Goal: Task Accomplishment & Management: Use online tool/utility

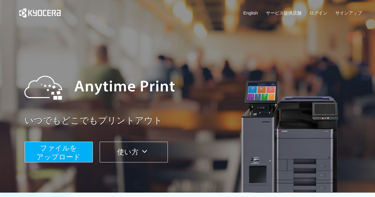
click at [72, 152] on span "ファイルを ​​アップロード" at bounding box center [59, 152] width 44 height 17
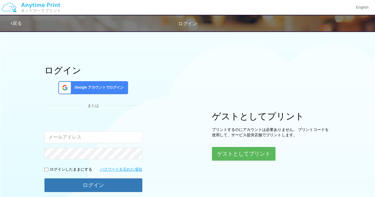
scroll to position [24, 0]
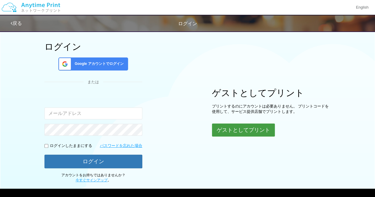
click at [221, 128] on button "ゲストとしてプリント" at bounding box center [243, 130] width 63 height 13
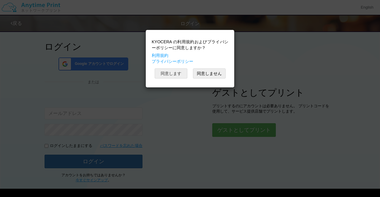
click at [181, 71] on button "同意します" at bounding box center [171, 74] width 33 height 10
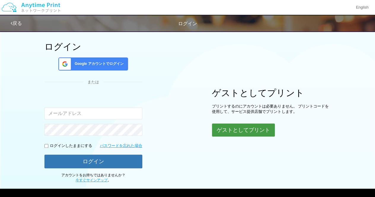
click at [221, 130] on button "ゲストとしてプリント" at bounding box center [243, 130] width 63 height 13
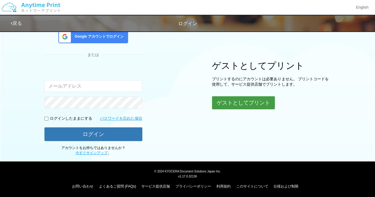
click at [244, 101] on button "ゲストとしてプリント" at bounding box center [243, 102] width 63 height 13
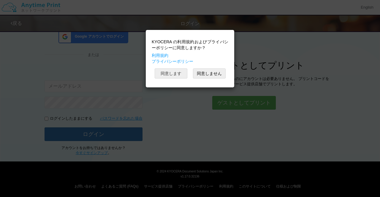
click at [166, 74] on button "同意します" at bounding box center [171, 74] width 33 height 10
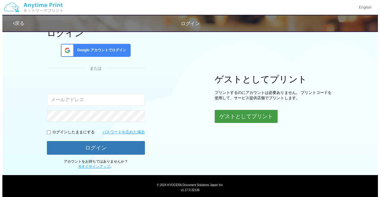
scroll to position [38, 0]
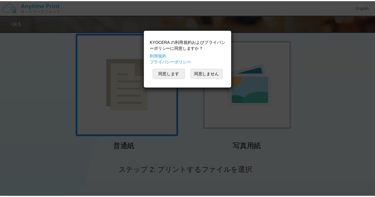
scroll to position [8, 0]
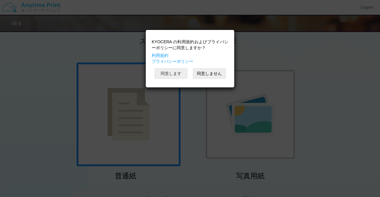
click at [172, 72] on button "同意します" at bounding box center [171, 74] width 33 height 10
click at [169, 75] on button "同意します" at bounding box center [171, 74] width 33 height 10
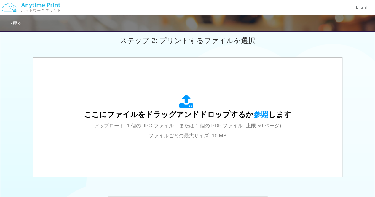
scroll to position [169, 0]
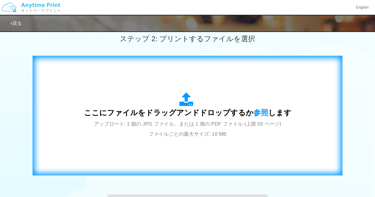
click at [191, 101] on icon at bounding box center [188, 100] width 17 height 15
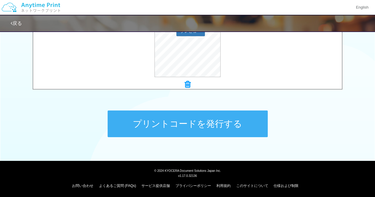
scroll to position [254, 0]
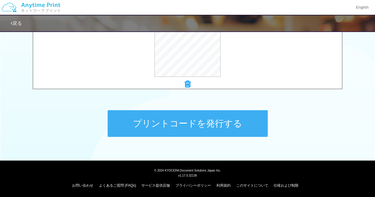
click at [202, 124] on button "プリントコードを発行する" at bounding box center [188, 123] width 160 height 27
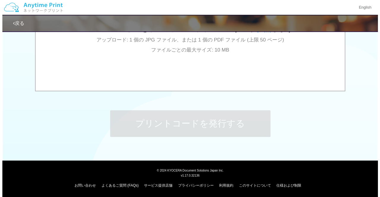
scroll to position [0, 0]
